Goal: Task Accomplishment & Management: Complete application form

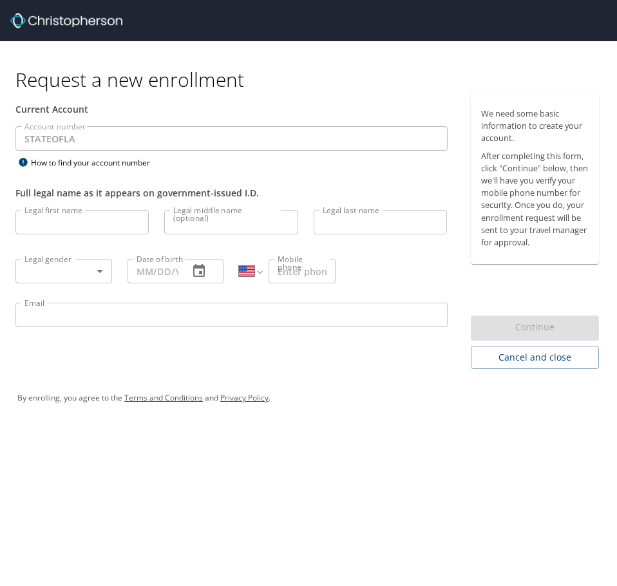
select select "US"
click at [62, 222] on input "Legal first name" at bounding box center [81, 222] width 133 height 24
type input "Lois"
type input "Partney"
type input "(318) 305-3556"
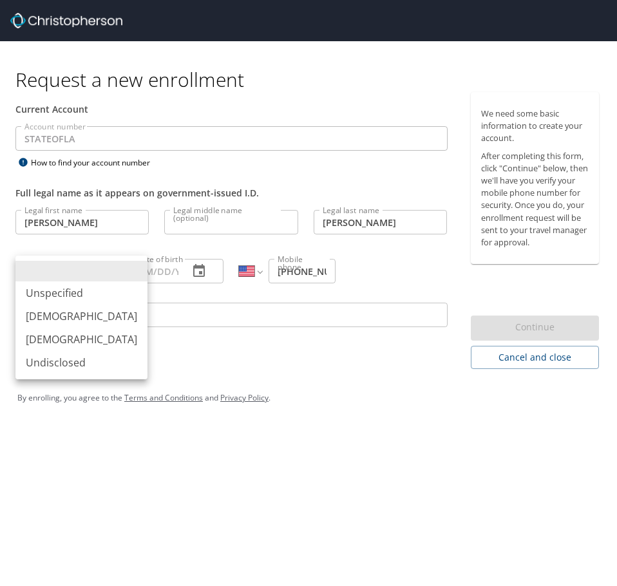
click at [101, 273] on body "Request a new enrollment Current Account Account number STATEOFLA Account numbe…" at bounding box center [308, 293] width 617 height 586
click at [68, 339] on li "Female" at bounding box center [81, 339] width 132 height 23
type input "Female"
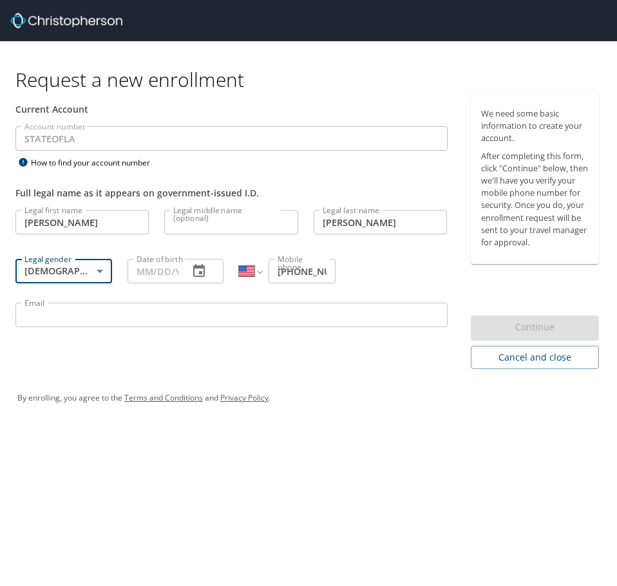
click at [168, 269] on input "Date of birth" at bounding box center [154, 271] width 52 height 24
type input "11/19/49__"
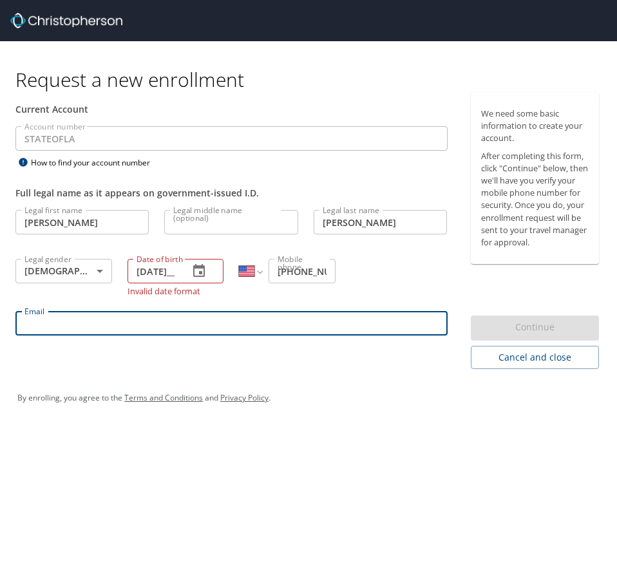
click at [39, 316] on input "Email" at bounding box center [231, 323] width 432 height 24
type input "partneyl@ag.louisiana.gov"
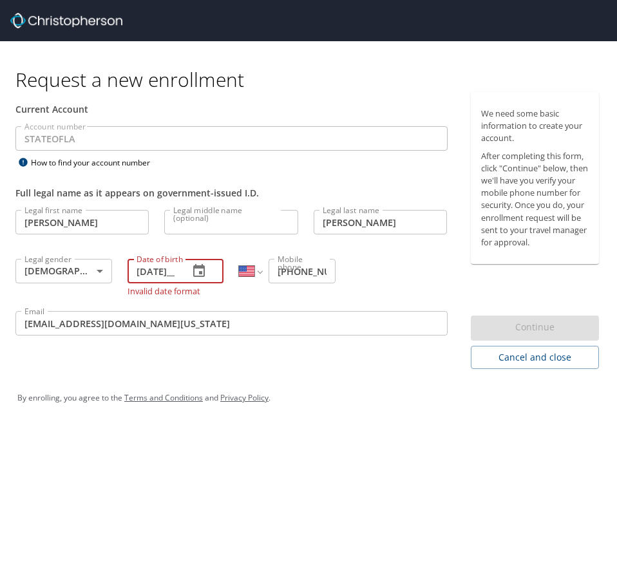
drag, startPoint x: 178, startPoint y: 271, endPoint x: 135, endPoint y: 272, distance: 42.5
click at [135, 272] on input "11/19/49__" at bounding box center [154, 271] width 52 height 24
click at [66, 265] on body "Request a new enrollment Current Account Account number STATEOFLA Account numbe…" at bounding box center [308, 293] width 617 height 586
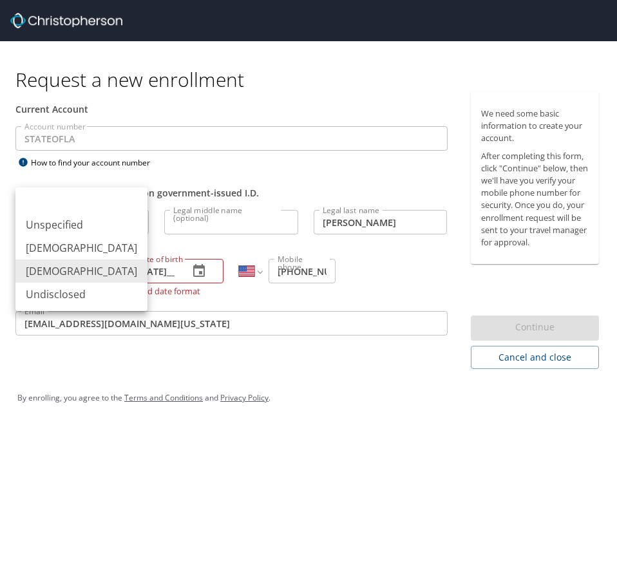
click at [175, 271] on div at bounding box center [308, 293] width 617 height 586
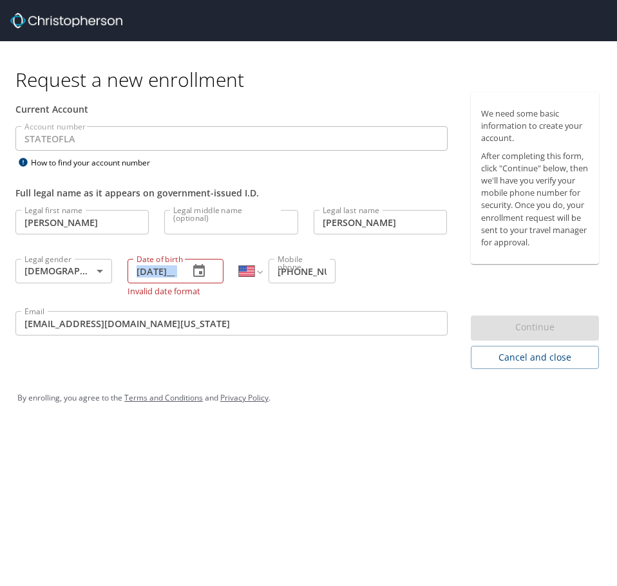
drag, startPoint x: 182, startPoint y: 271, endPoint x: 152, endPoint y: 272, distance: 30.3
click at [152, 272] on div "11/19/49__ Date of birth" at bounding box center [176, 271] width 97 height 24
click at [166, 270] on input "11/19/49__" at bounding box center [154, 271] width 52 height 24
click at [159, 273] on input "11/49/____" at bounding box center [154, 271] width 52 height 24
click at [154, 273] on input "11/__/____" at bounding box center [154, 271] width 52 height 24
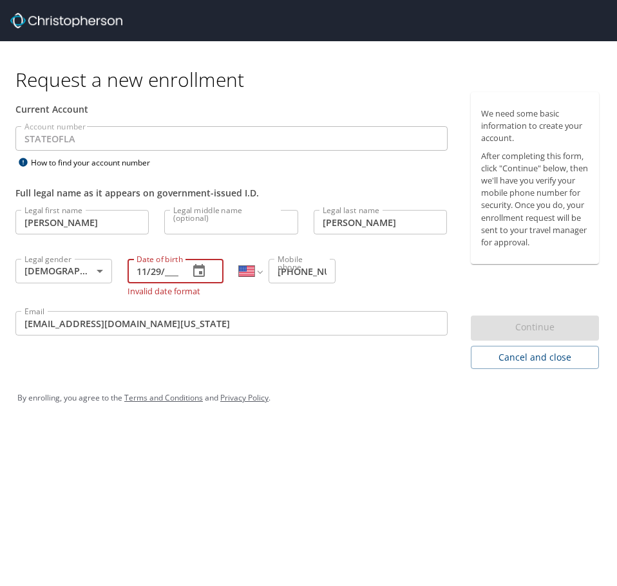
click at [169, 273] on input "11/29/____" at bounding box center [154, 271] width 52 height 24
type input "11/29/1949"
click at [360, 395] on div "By enrolling, you agree to the Terms and Conditions and Privacy Policy ." at bounding box center [308, 398] width 582 height 32
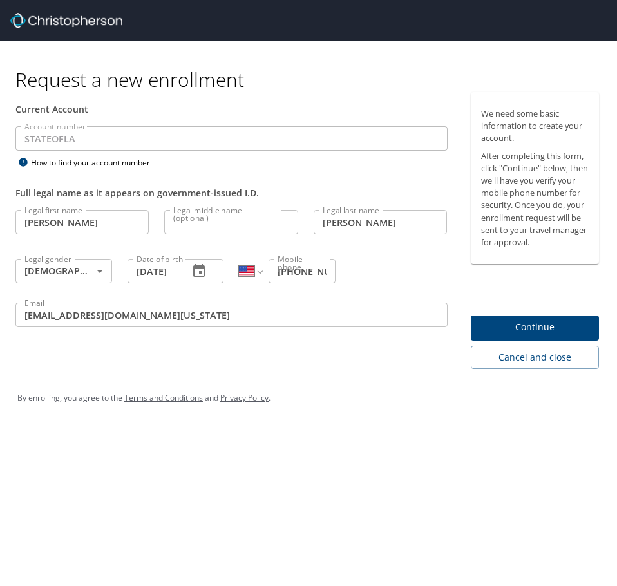
click at [329, 278] on input "(318) 305-3556" at bounding box center [302, 271] width 67 height 24
type input "(318) 305-3556"
click at [517, 325] on span "Continue" at bounding box center [535, 328] width 108 height 16
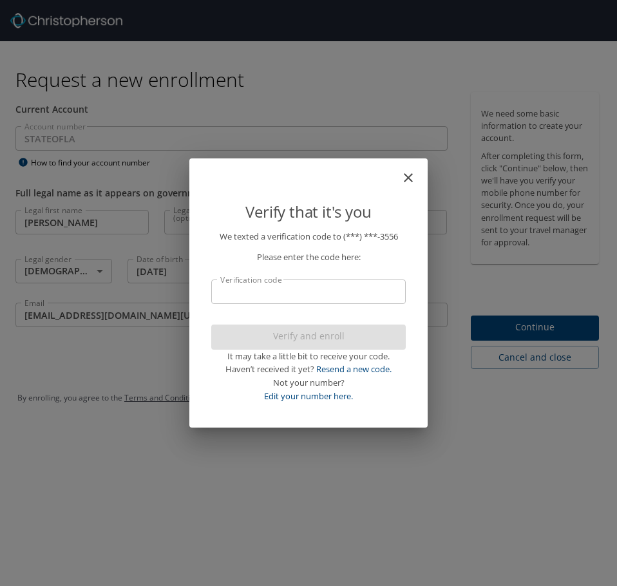
click at [276, 295] on input "Verification code" at bounding box center [308, 292] width 195 height 24
type input "437138"
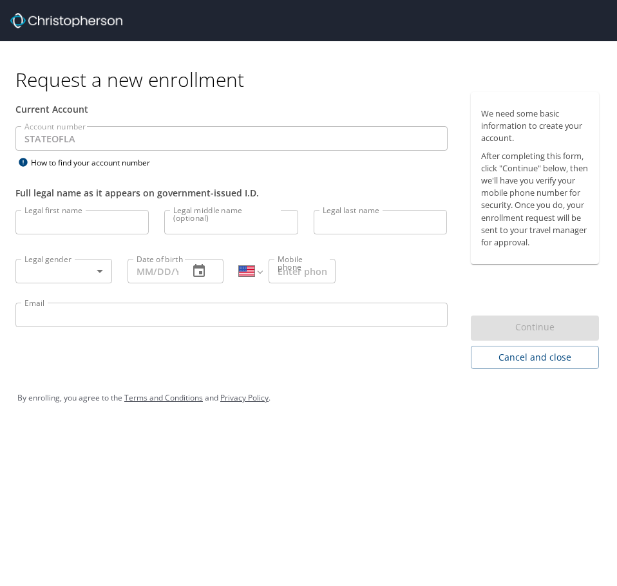
select select "US"
click at [51, 223] on input "Legal first name" at bounding box center [81, 222] width 133 height 24
type input "Lois"
type input "Partney"
type input "(318) 305-3556"
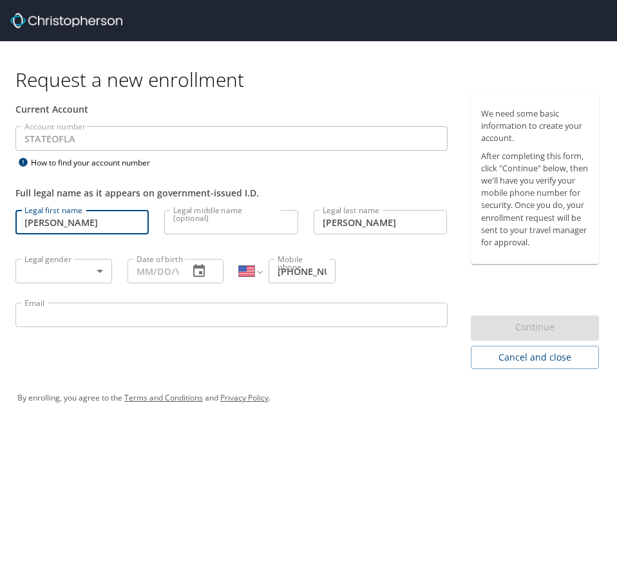
type input "lp4325@gmail.com"
click at [101, 272] on body "Request a new enrollment Current Account Account number STATEOFLA Account numbe…" at bounding box center [308, 293] width 617 height 586
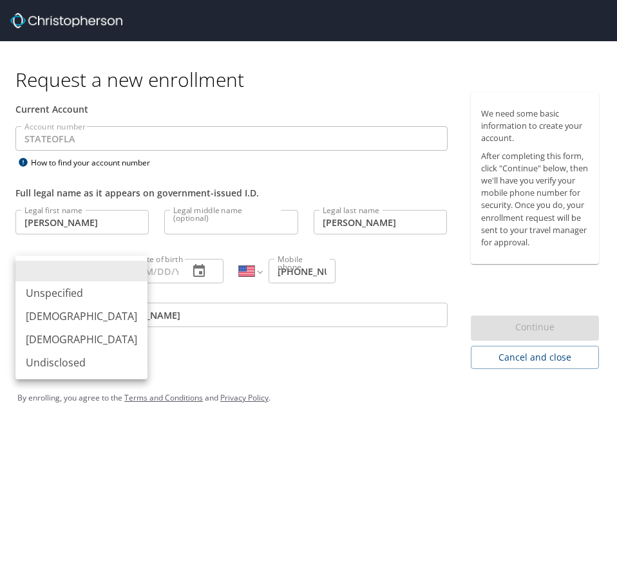
click at [61, 338] on li "Female" at bounding box center [81, 339] width 132 height 23
type input "Female"
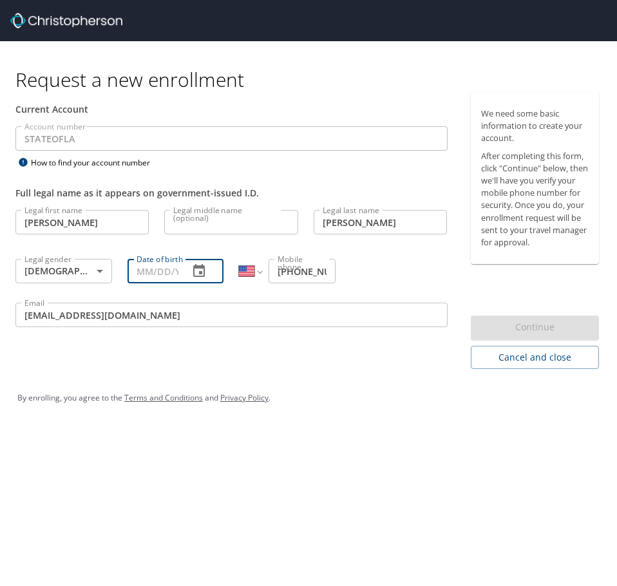
click at [142, 272] on input "Date of birth" at bounding box center [154, 271] width 52 height 24
type input "11/29/1949"
click at [150, 318] on input "lp4325@gmail.com" at bounding box center [231, 315] width 432 height 24
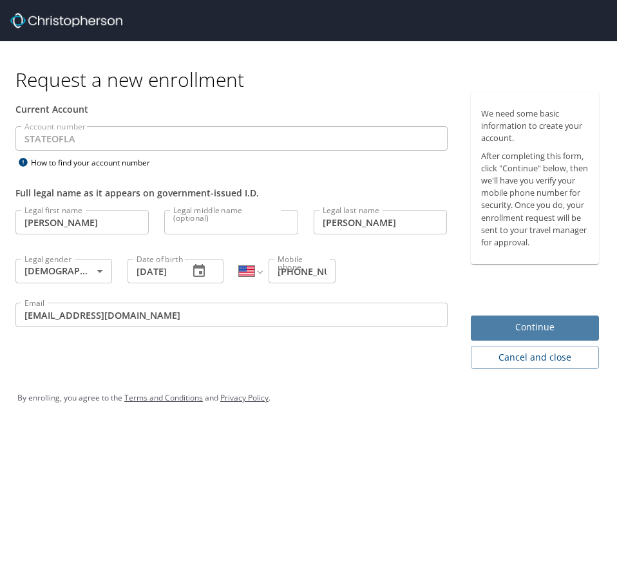
click at [540, 325] on span "Continue" at bounding box center [535, 328] width 108 height 16
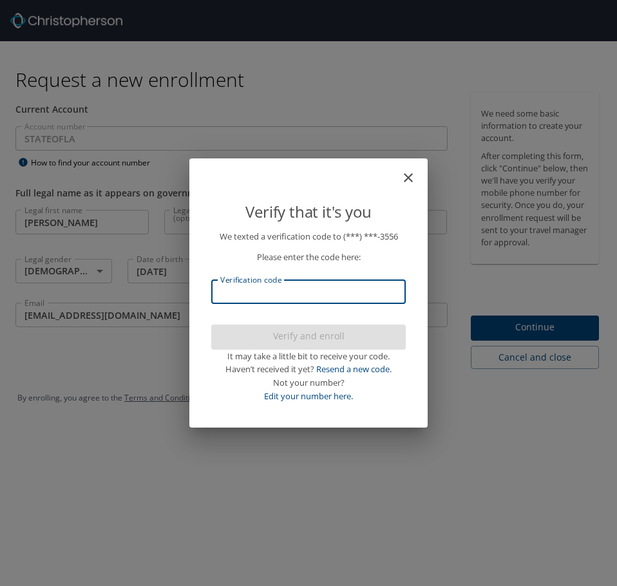
click at [253, 294] on input "Verification code" at bounding box center [308, 292] width 195 height 24
type input "229570"
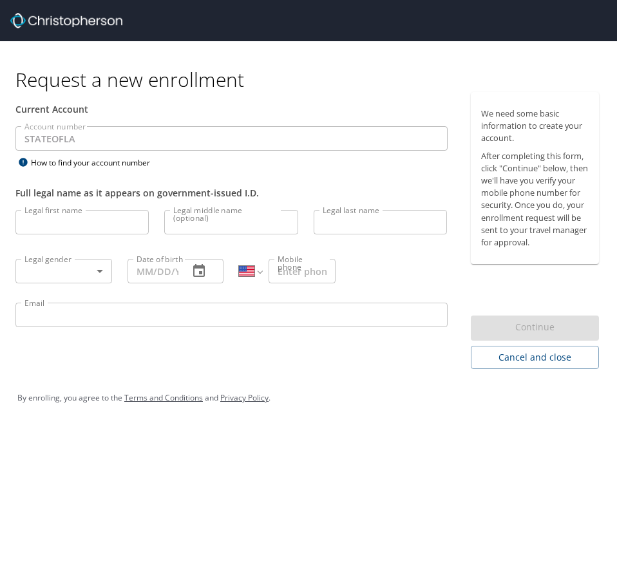
select select "US"
